Goal: Task Accomplishment & Management: Complete application form

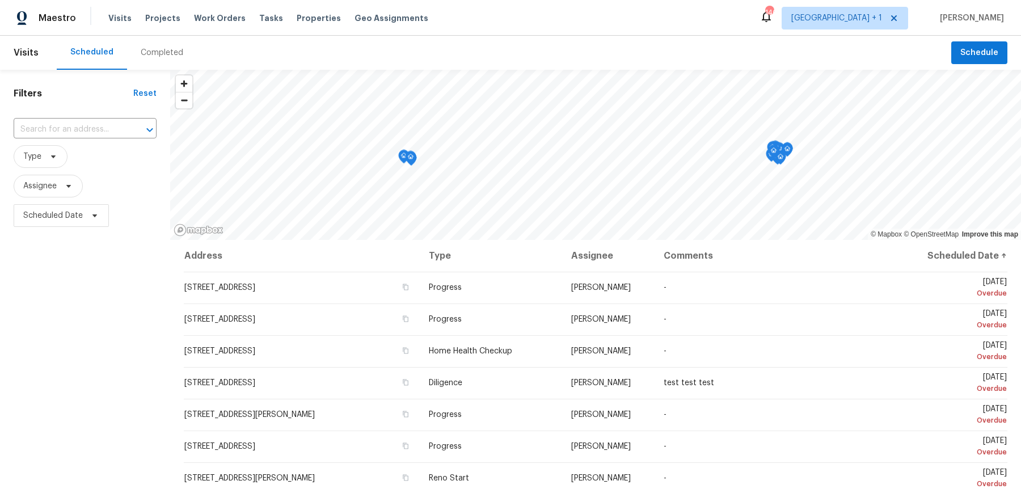
click at [882, 2] on div "Maestro Visits Projects Work Orders Tasks Properties Geo Assignments 140 [GEOGR…" at bounding box center [510, 18] width 1021 height 36
click at [882, 7] on span "[GEOGRAPHIC_DATA] + 1" at bounding box center [845, 18] width 127 height 23
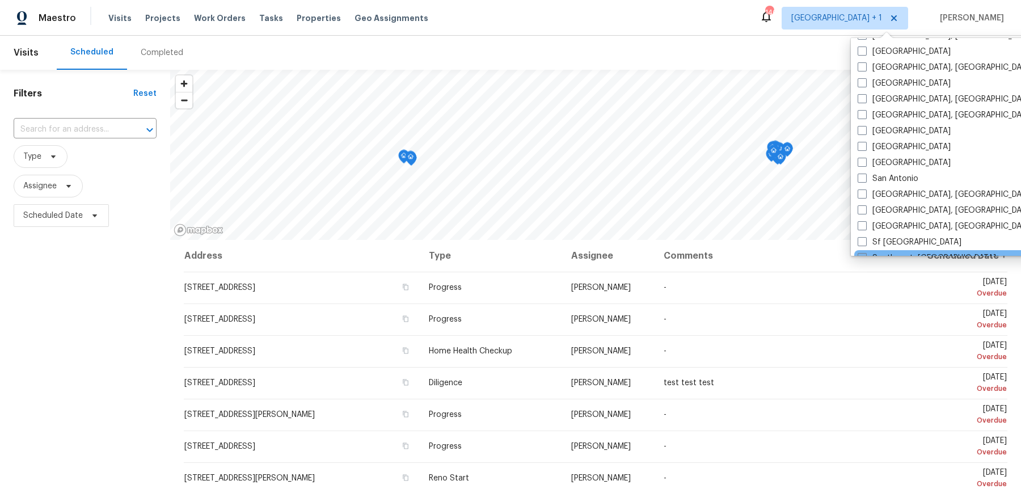
scroll to position [633, 0]
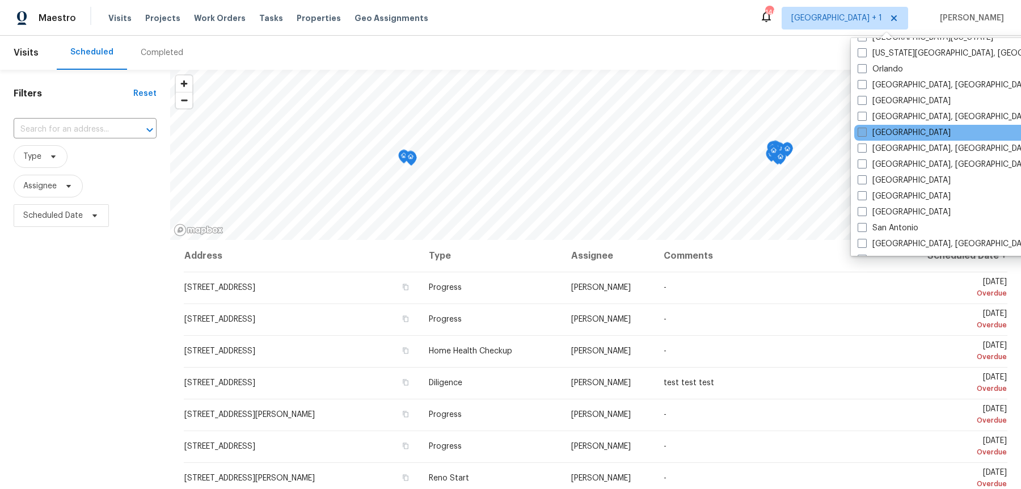
click at [865, 128] on span at bounding box center [862, 132] width 9 height 9
click at [865, 127] on input "[GEOGRAPHIC_DATA]" at bounding box center [861, 130] width 7 height 7
checkbox input "true"
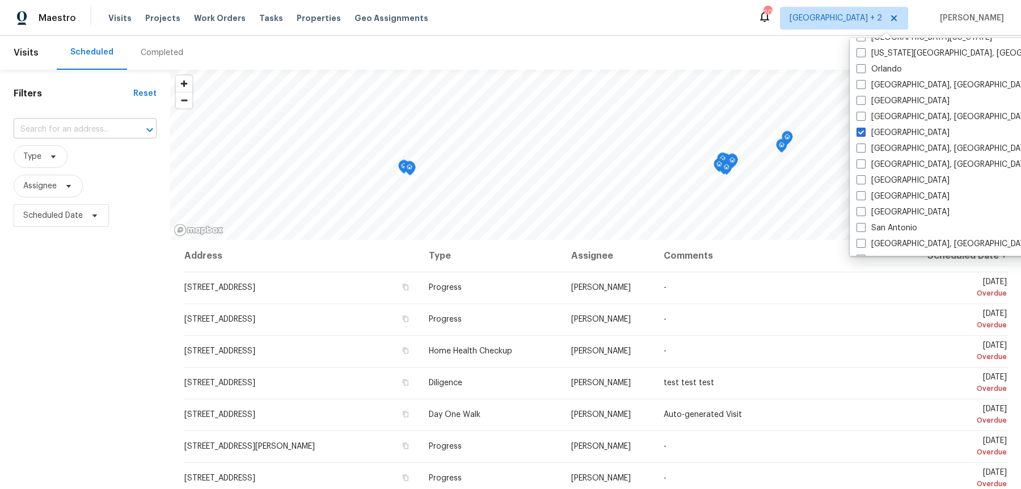
click at [95, 121] on input "text" at bounding box center [69, 130] width 111 height 18
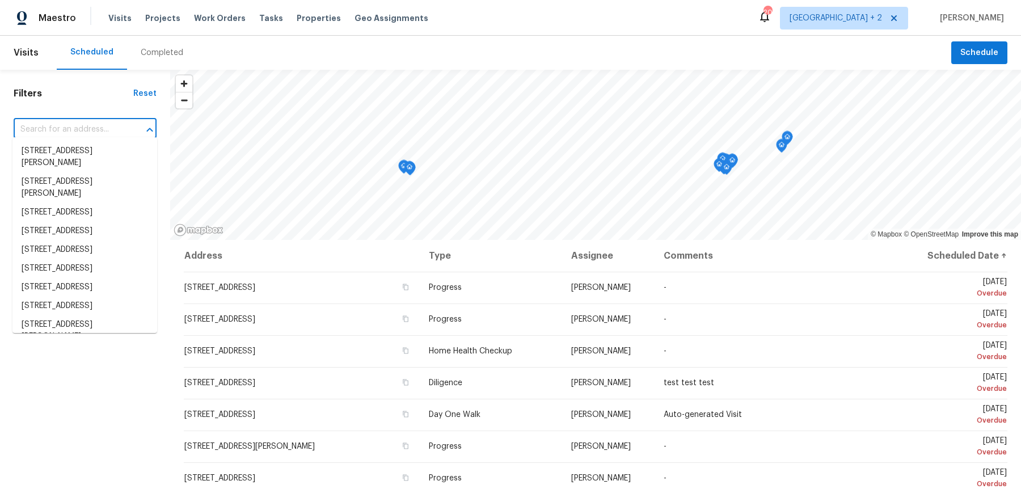
paste input "[STREET_ADDRESS]"
type input "[STREET_ADDRESS]"
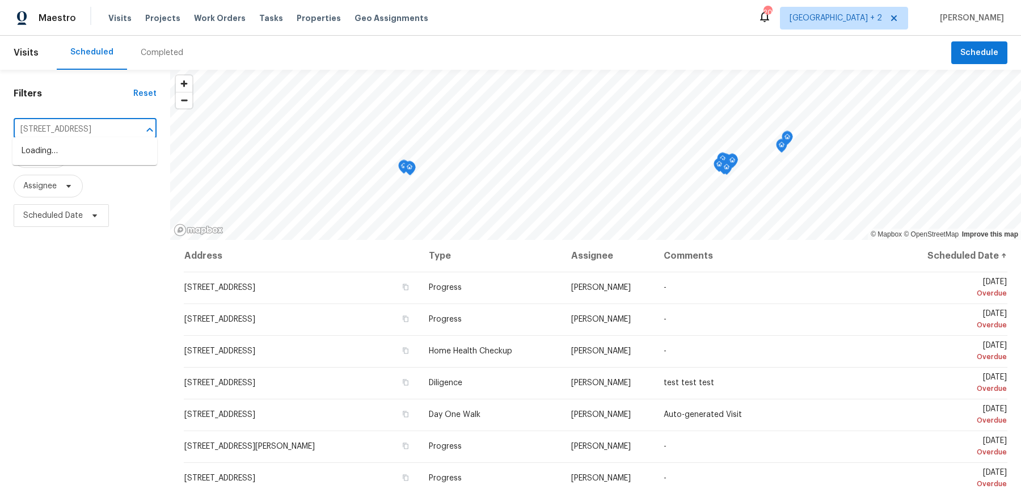
scroll to position [0, 37]
click at [75, 152] on li "[STREET_ADDRESS]" at bounding box center [84, 151] width 145 height 19
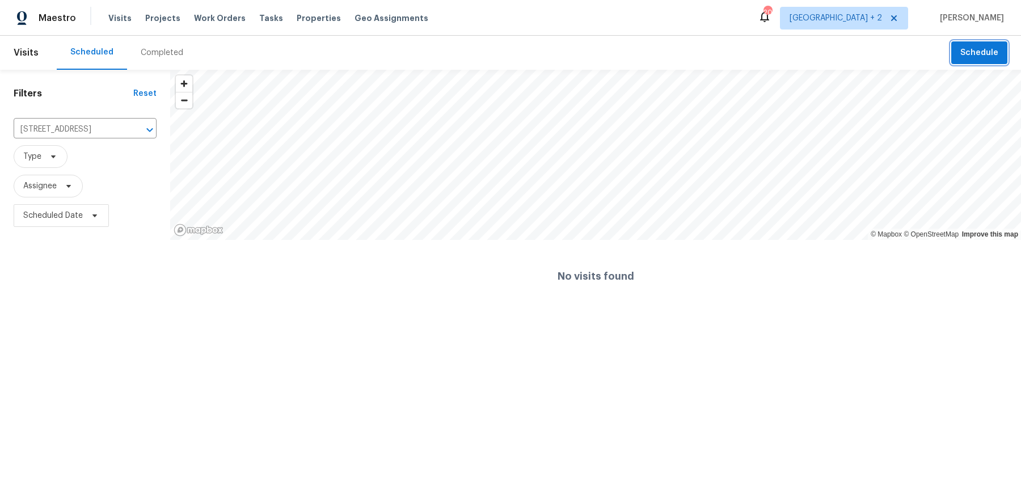
click at [982, 50] on span "Schedule" at bounding box center [980, 53] width 38 height 14
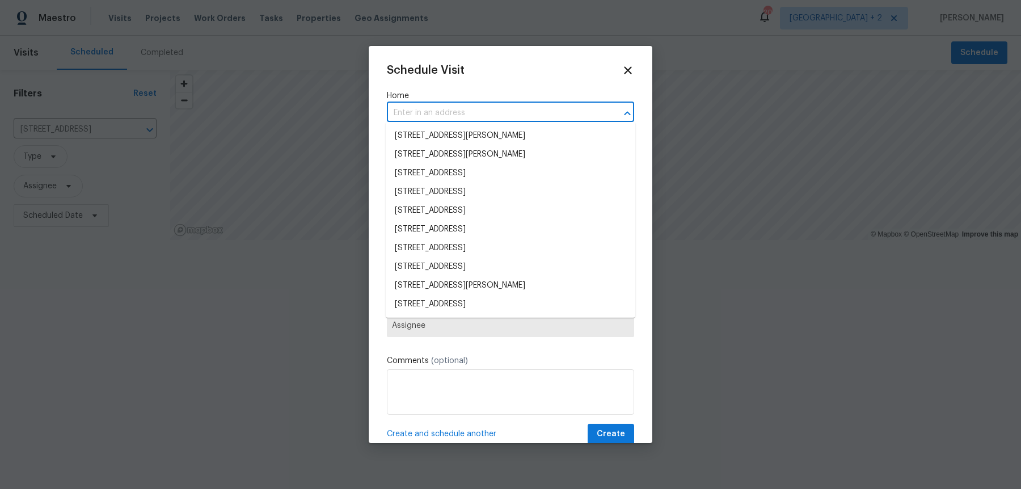
click at [481, 115] on input "text" at bounding box center [495, 113] width 216 height 18
paste input "[STREET_ADDRESS]"
type input "[STREET_ADDRESS]"
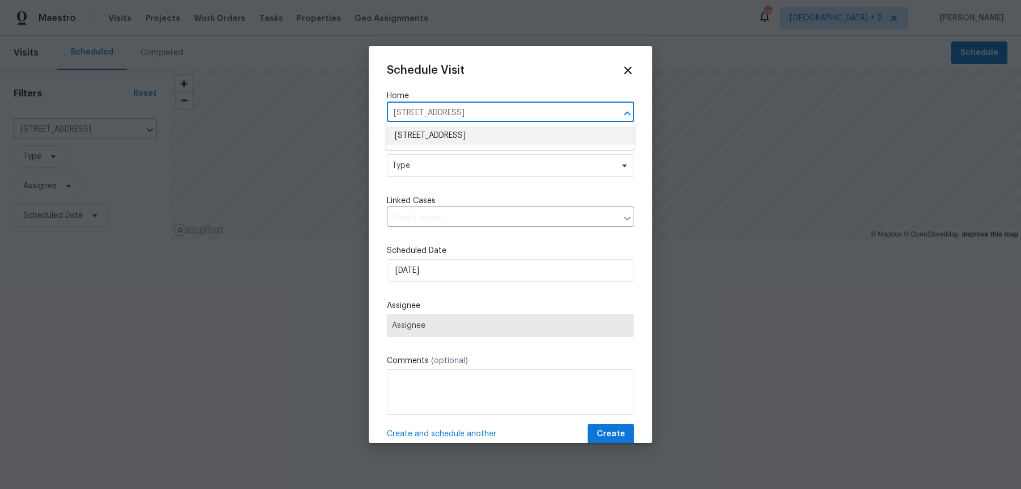
click at [473, 128] on li "[STREET_ADDRESS]" at bounding box center [511, 136] width 250 height 19
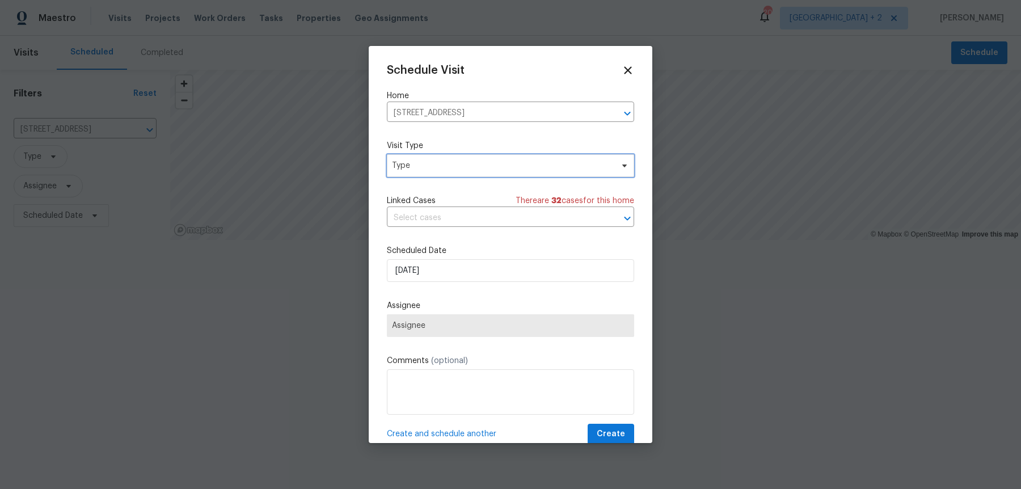
click at [446, 161] on span "Type" at bounding box center [502, 165] width 221 height 11
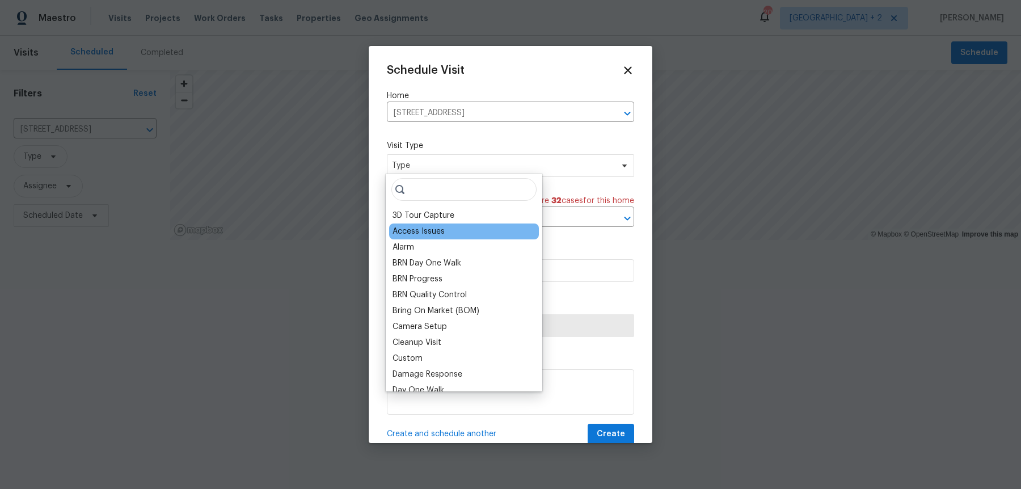
click at [440, 229] on div "Access Issues" at bounding box center [419, 231] width 52 height 11
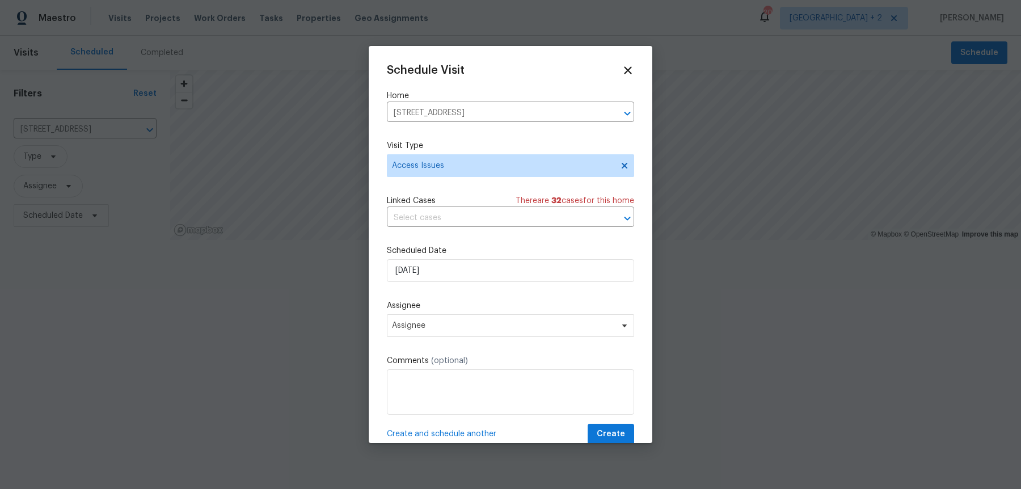
click at [481, 359] on div "Comments (optional)" at bounding box center [510, 385] width 247 height 60
click at [482, 376] on textarea at bounding box center [510, 391] width 247 height 45
paste textarea "Conducted an extensive exterior observation at an open door property couldn't a…"
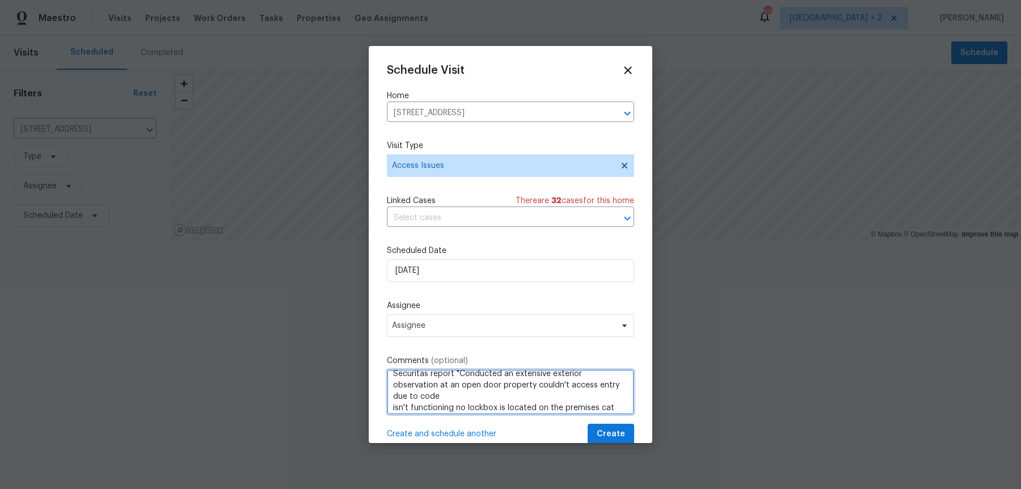
scroll to position [23, 0]
drag, startPoint x: 532, startPoint y: 395, endPoint x: 595, endPoint y: 386, distance: 64.1
click at [595, 386] on textarea "Securitas report "Conducted an extensive exterior observation at an open door p…" at bounding box center [510, 391] width 247 height 45
click at [475, 393] on textarea "Securitas report "Conducted an extensive exterior observation at an open door p…" at bounding box center [510, 391] width 247 height 45
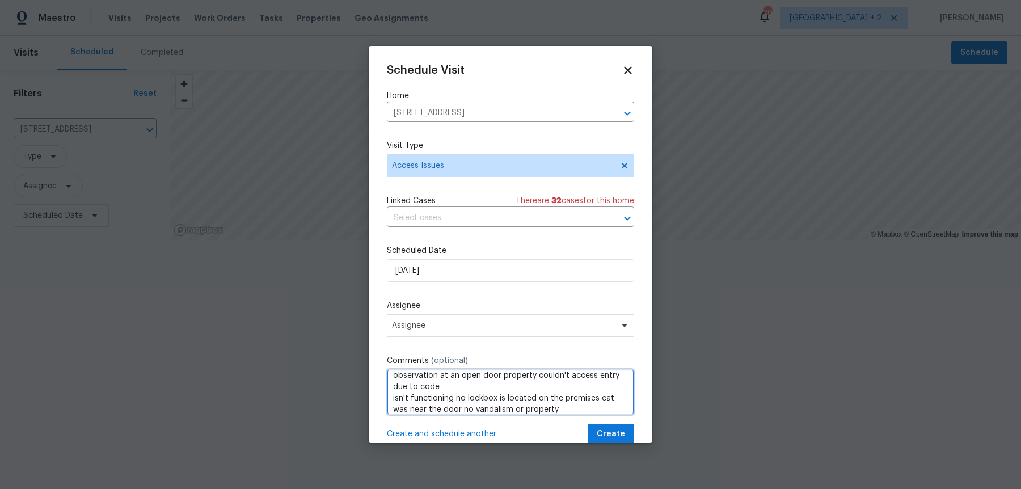
drag, startPoint x: 445, startPoint y: 382, endPoint x: 595, endPoint y: 382, distance: 149.2
click at [595, 382] on textarea "Securitas report "Conducted an extensive exterior observation at an open door p…" at bounding box center [510, 391] width 247 height 45
click at [551, 391] on textarea "Securitas report "Conducted an extensive exterior observation at an open door p…" at bounding box center [510, 391] width 247 height 45
click at [615, 395] on textarea "Securitas report "Conducted an extensive exterior observation at an open door p…" at bounding box center [510, 391] width 247 height 45
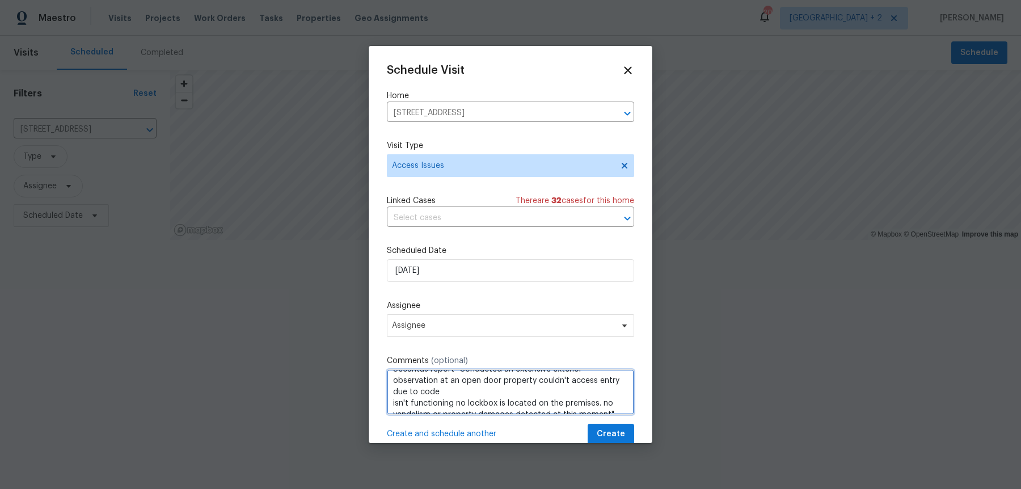
type textarea "Securitas report "Conducted an extensive exterior observation at an open door p…"
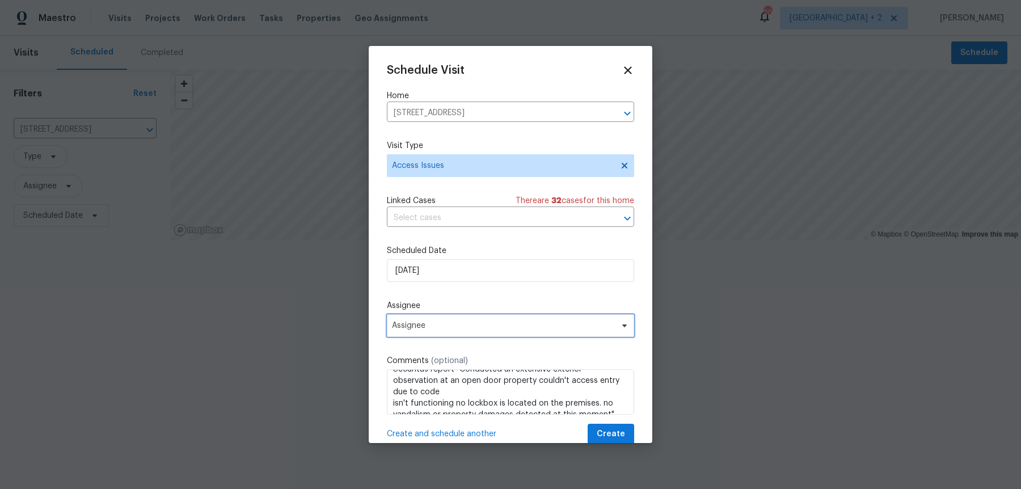
click at [472, 321] on span "Assignee" at bounding box center [503, 325] width 222 height 9
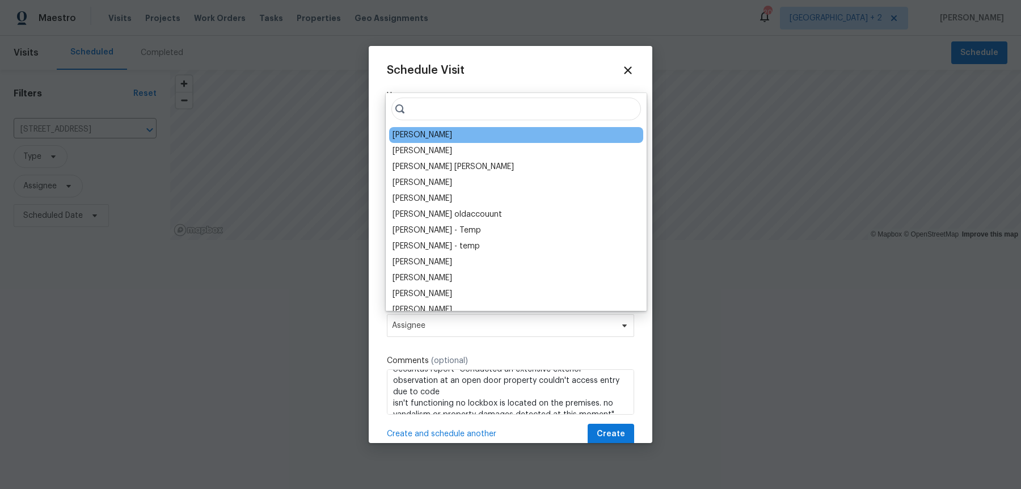
click at [426, 130] on div "[PERSON_NAME]" at bounding box center [423, 134] width 60 height 11
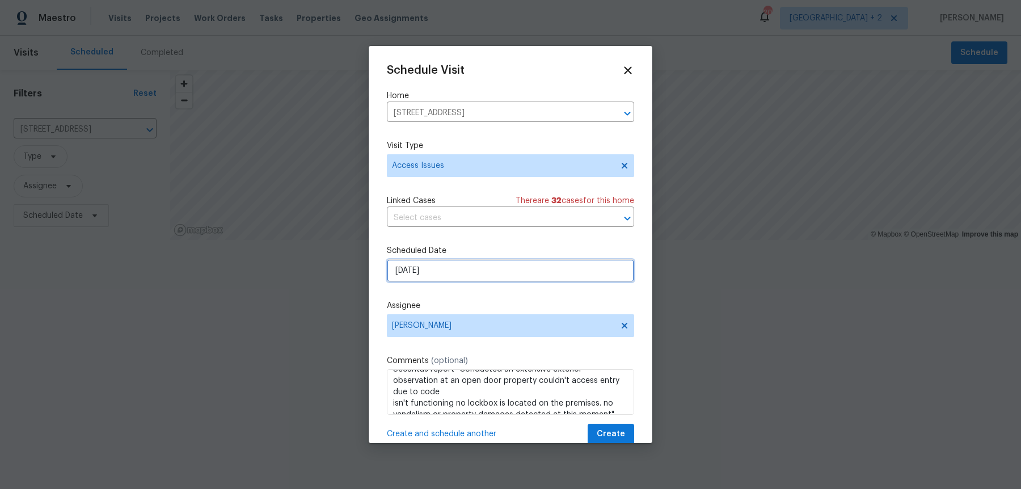
click at [427, 266] on input "[DATE]" at bounding box center [510, 270] width 247 height 23
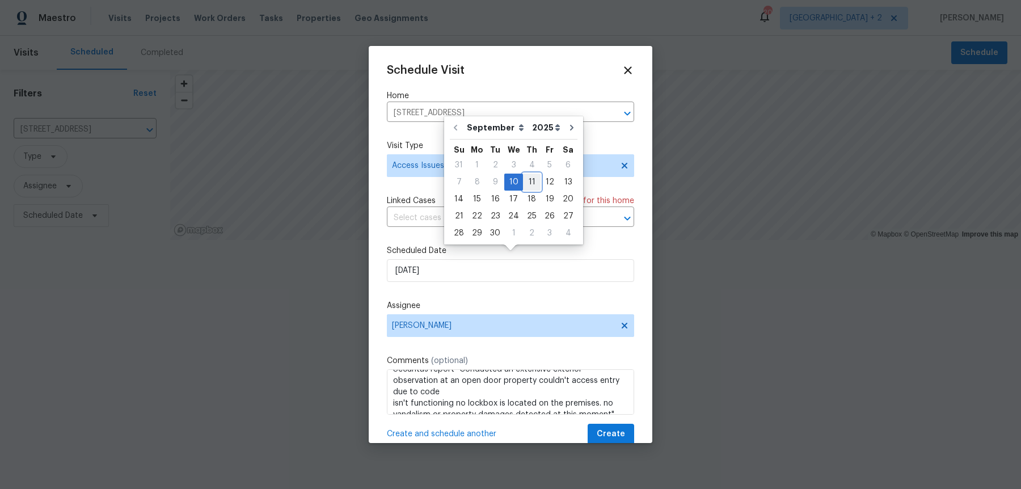
click at [526, 187] on div "11" at bounding box center [532, 182] width 18 height 16
type input "[DATE]"
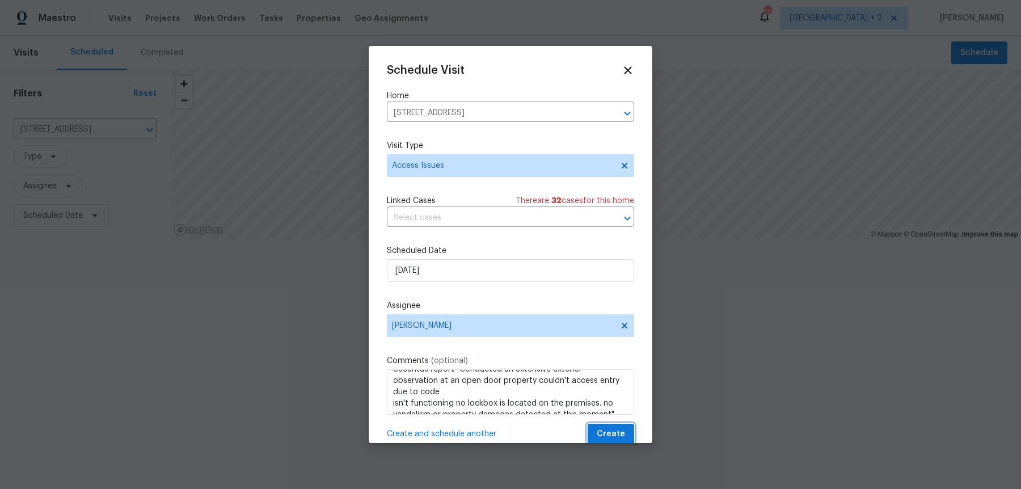
click at [613, 427] on span "Create" at bounding box center [611, 434] width 28 height 14
